Goal: Check status: Check status

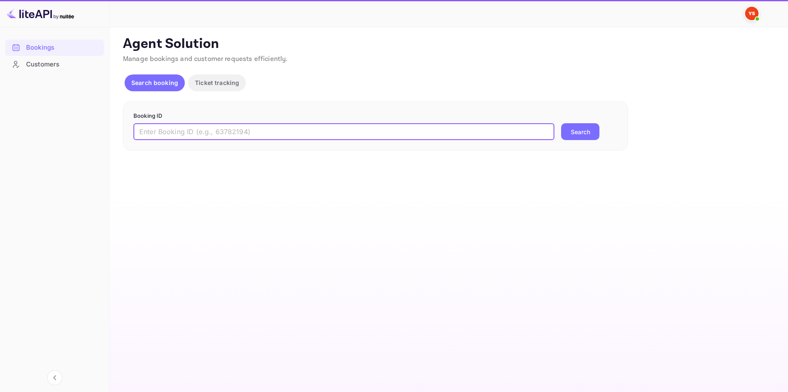
drag, startPoint x: 156, startPoint y: 136, endPoint x: 180, endPoint y: 134, distance: 24.5
click at [157, 136] on input "text" at bounding box center [343, 131] width 421 height 17
paste input "9721854"
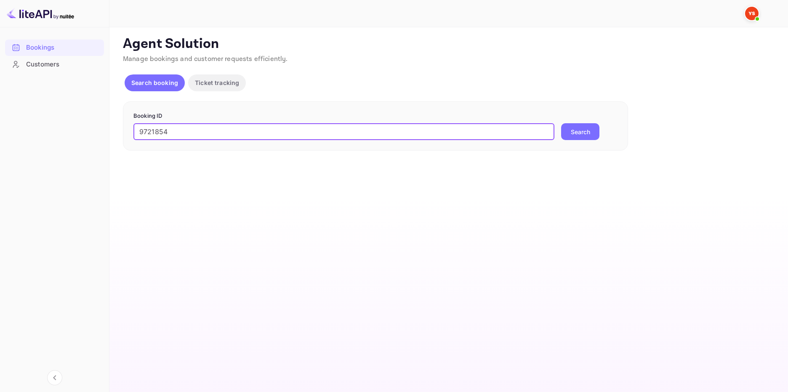
drag, startPoint x: 532, startPoint y: 127, endPoint x: 577, endPoint y: 129, distance: 45.1
click at [542, 128] on input "9721854" at bounding box center [343, 131] width 421 height 17
type input "9721854"
click at [577, 129] on button "Search" at bounding box center [580, 131] width 38 height 17
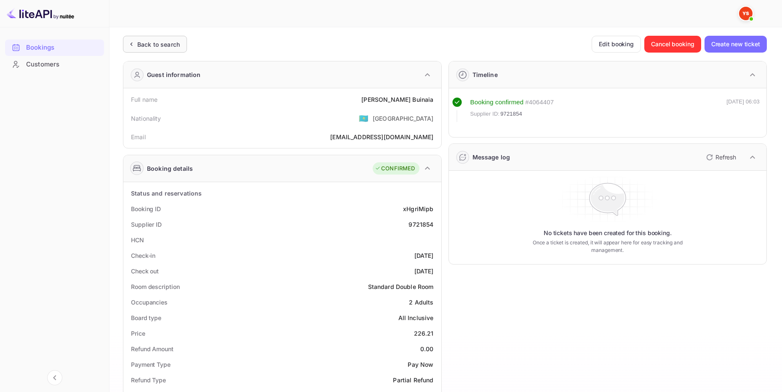
click at [152, 42] on div "Back to search" at bounding box center [158, 44] width 43 height 9
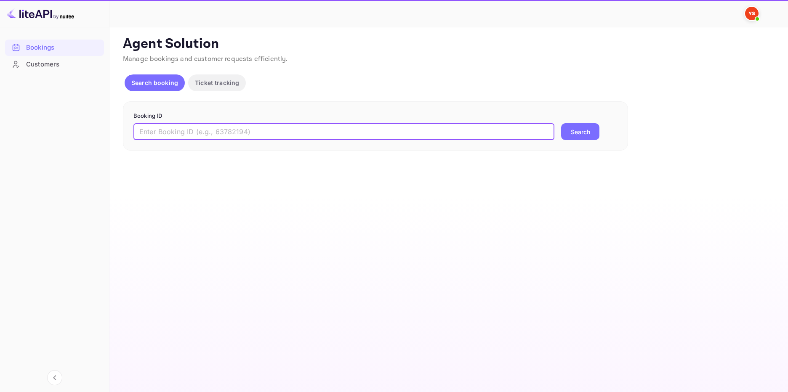
click at [153, 133] on input "text" at bounding box center [343, 131] width 421 height 17
paste input "9750983"
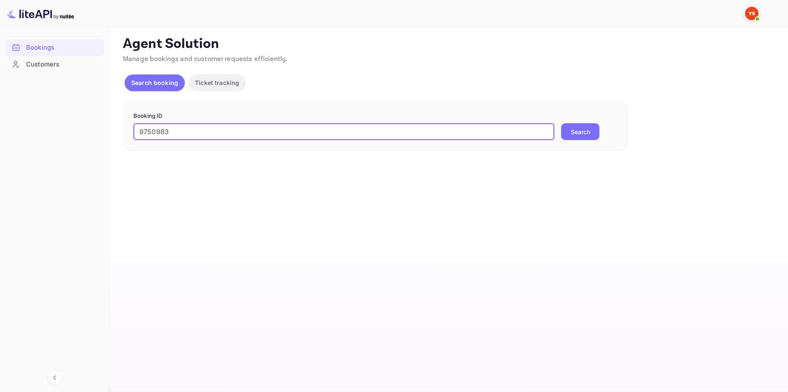
type input "9750983"
click at [566, 133] on button "Search" at bounding box center [580, 131] width 38 height 17
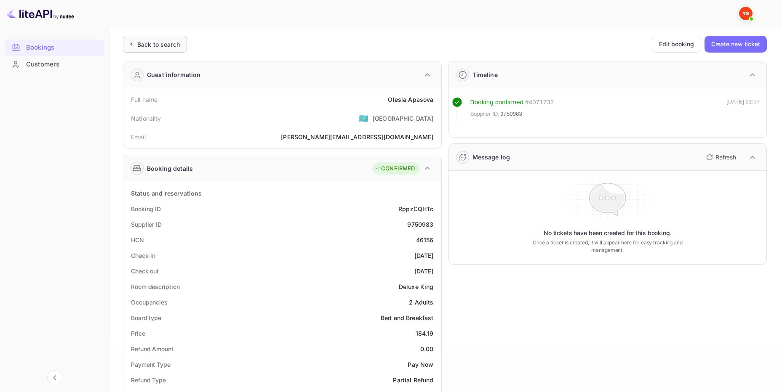
click at [171, 45] on div "Back to search" at bounding box center [158, 44] width 43 height 9
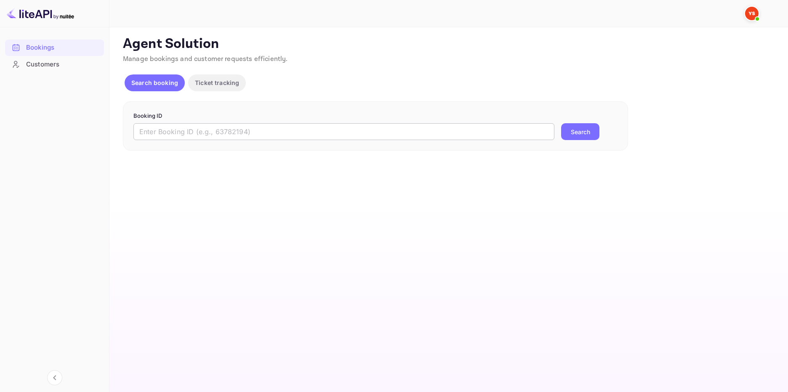
drag, startPoint x: 189, startPoint y: 133, endPoint x: 199, endPoint y: 131, distance: 10.7
click at [192, 133] on input "text" at bounding box center [343, 131] width 421 height 17
paste input "9708592"
type input "9708592"
click at [567, 134] on button "Search" at bounding box center [580, 131] width 38 height 17
